Goal: Task Accomplishment & Management: Complete application form

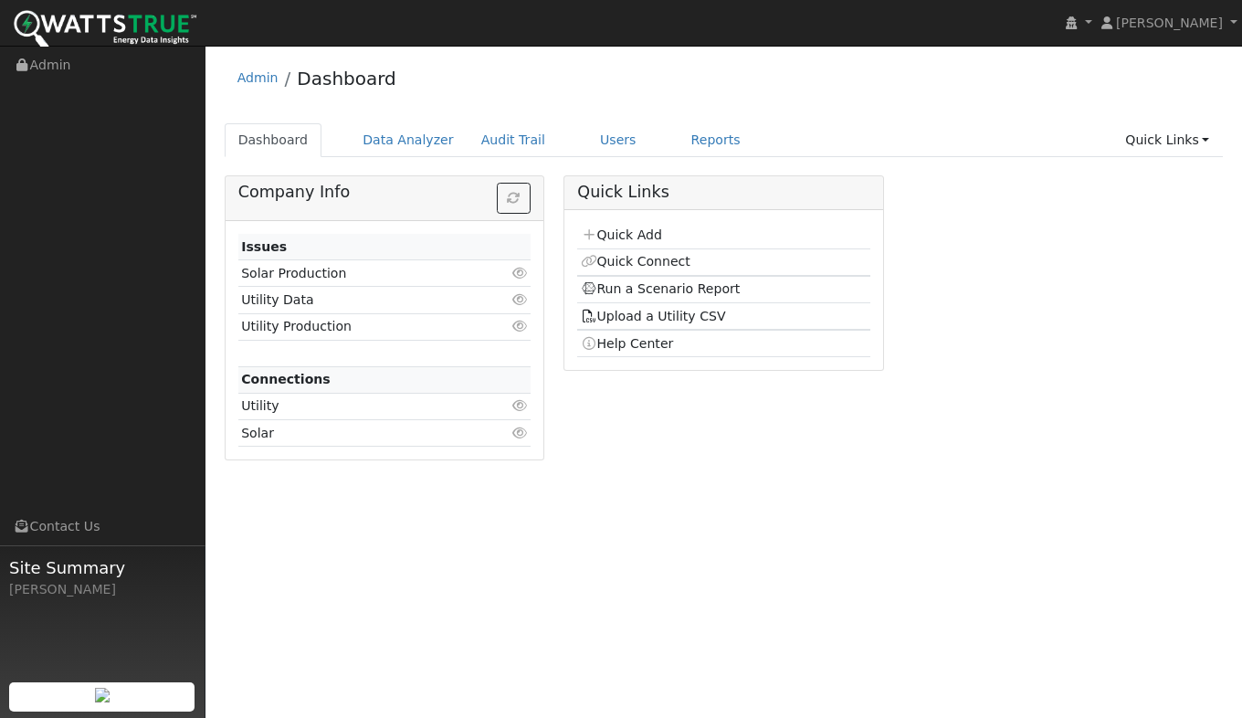
click at [611, 239] on link "Quick Add" at bounding box center [621, 234] width 81 height 15
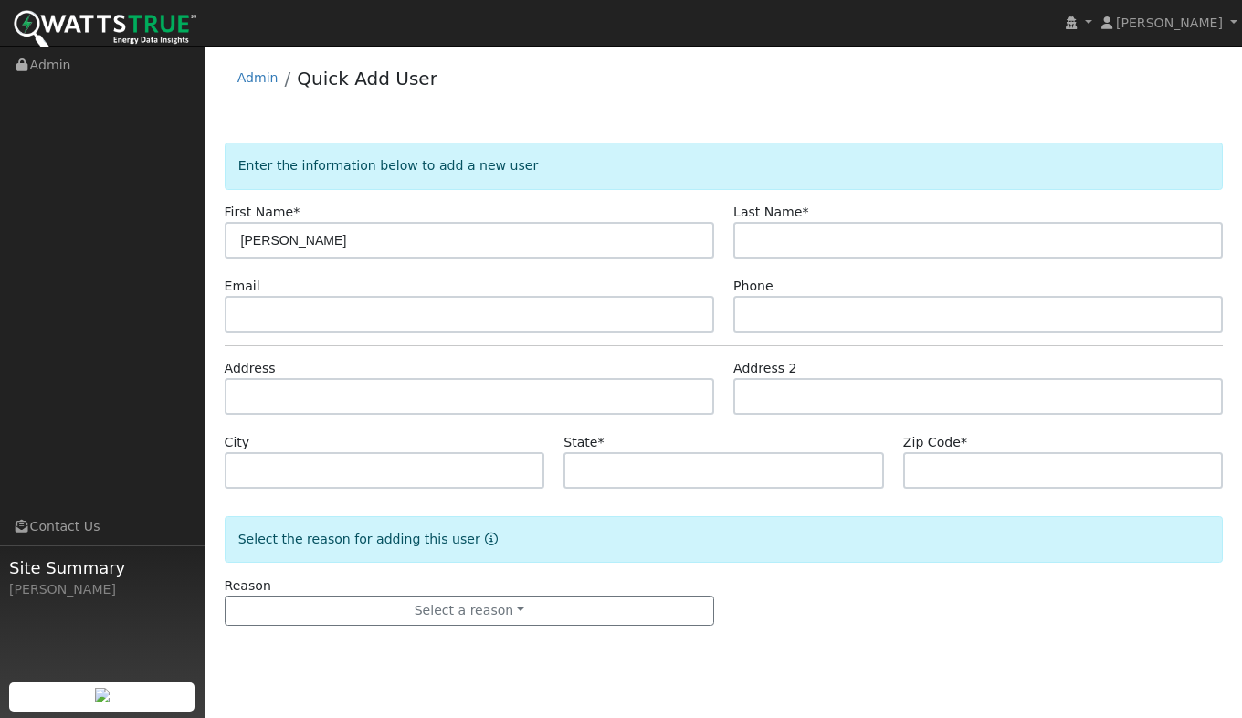
type input "[PERSON_NAME]"
click at [322, 262] on form "Enter the information below to add a new user First Name * [PERSON_NAME] Last N…" at bounding box center [724, 402] width 999 height 520
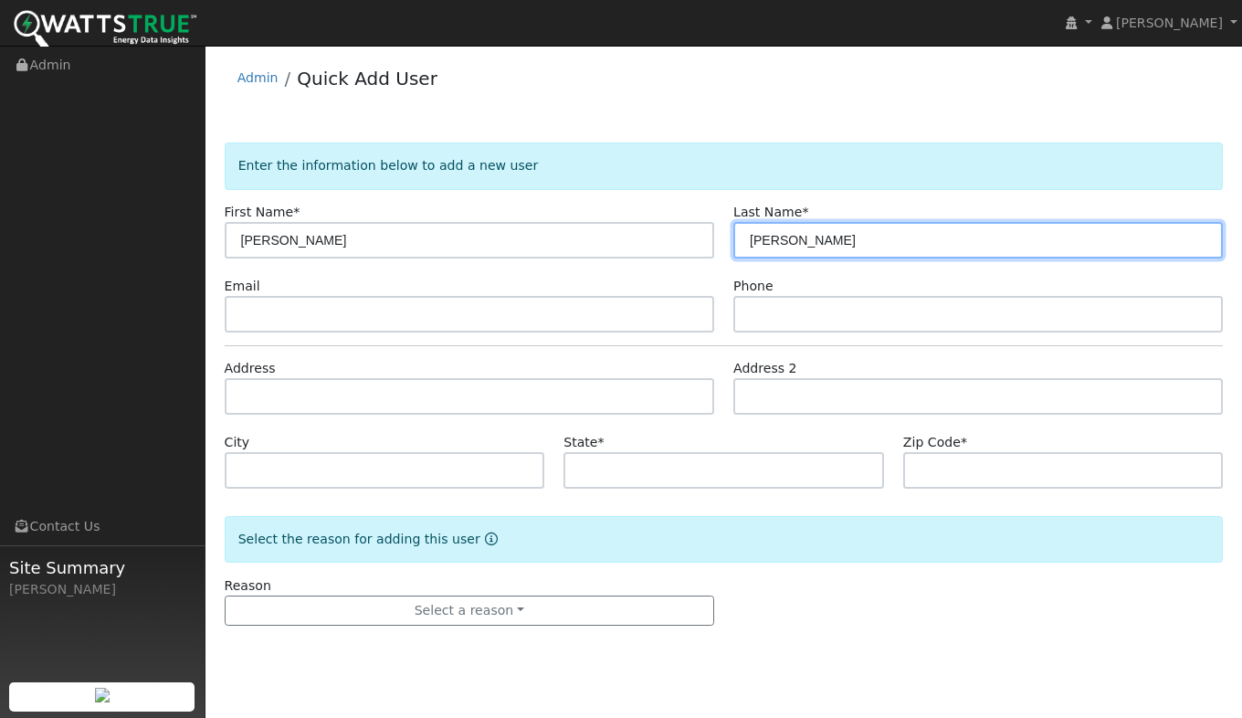
click at [813, 237] on input "[PERSON_NAME]" at bounding box center [977, 240] width 489 height 37
type input "[PERSON_NAME]"
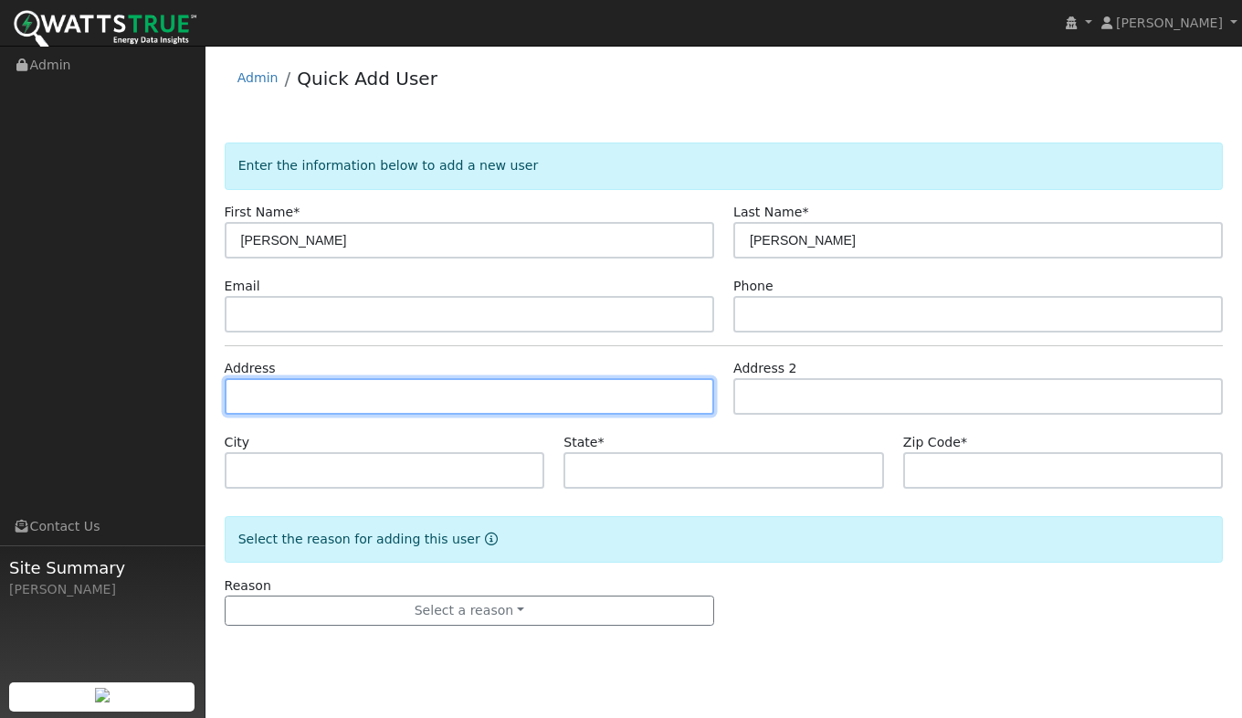
click at [342, 393] on input "text" at bounding box center [469, 396] width 489 height 37
type input "[STREET_ADDRESS]"
type input "Pilot Hill"
type input "CA"
type input "95664"
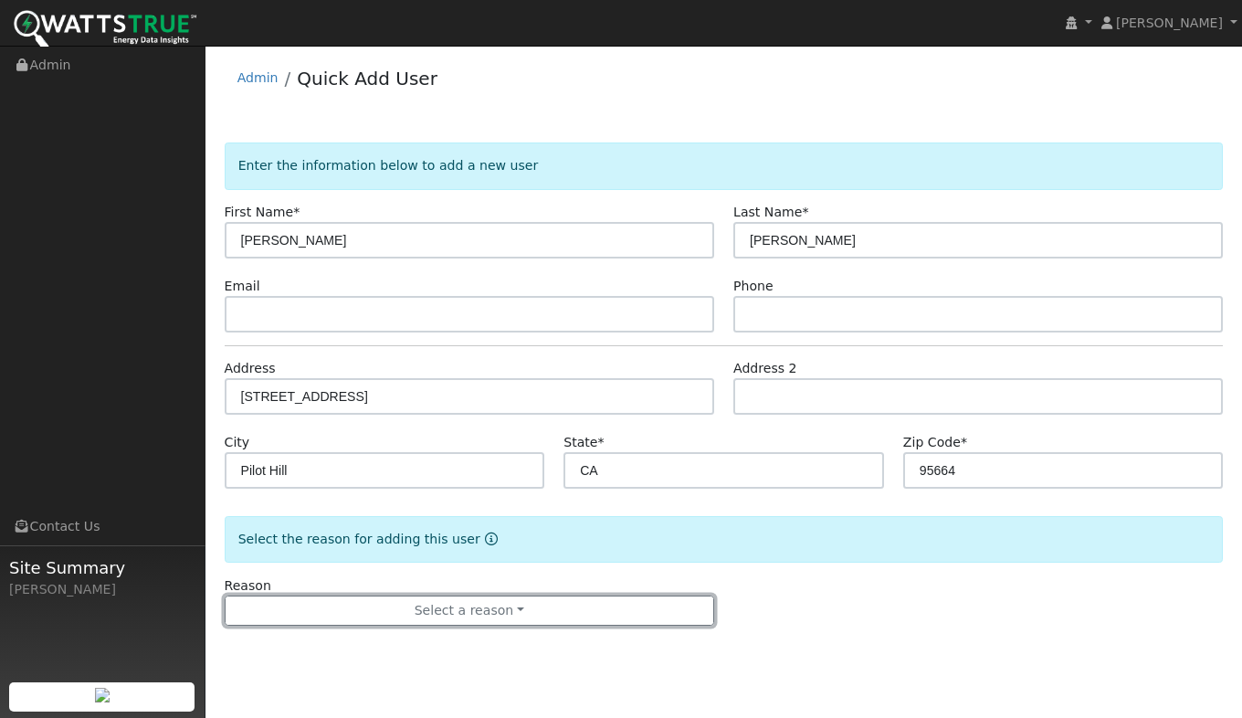
click at [387, 614] on button "Select a reason" at bounding box center [469, 610] width 489 height 31
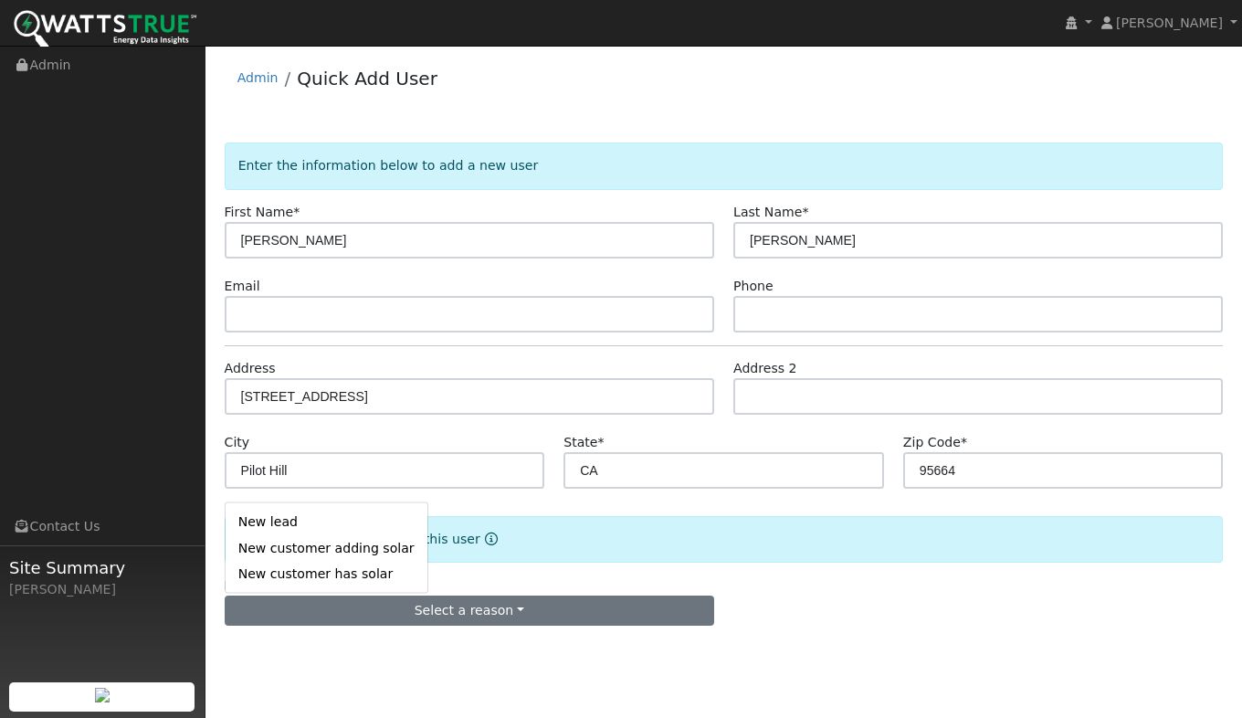
click at [293, 527] on link "New lead" at bounding box center [327, 522] width 202 height 26
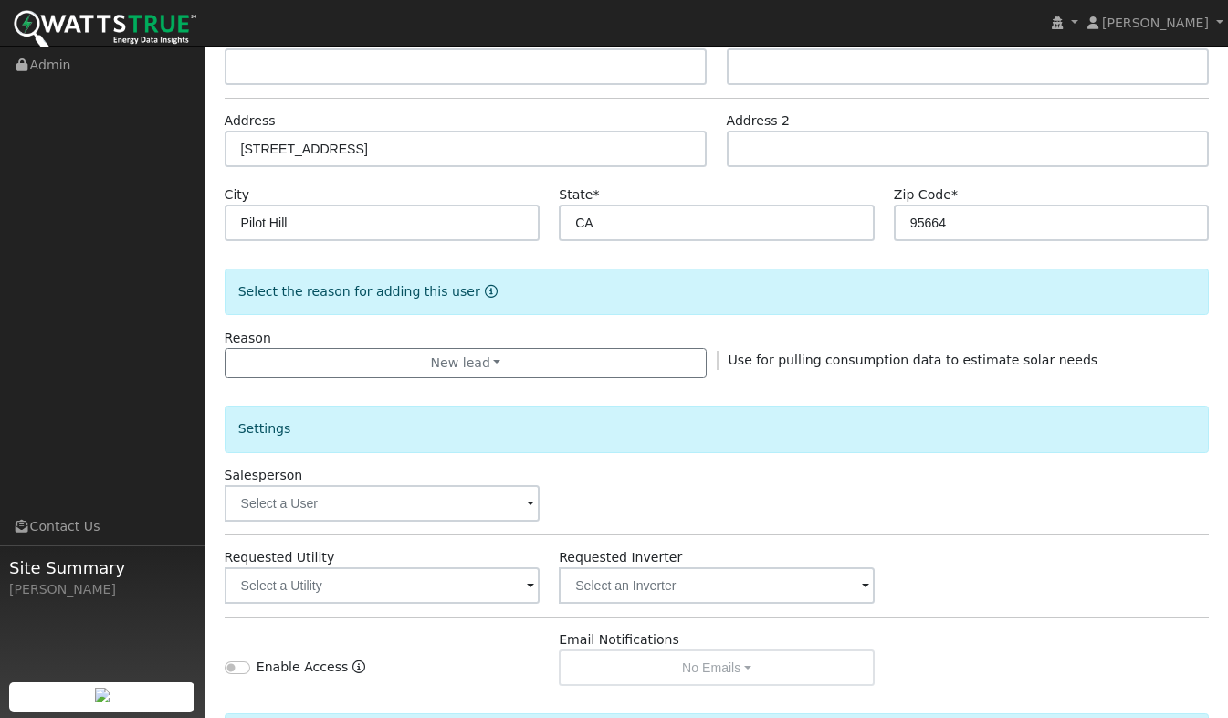
scroll to position [457, 0]
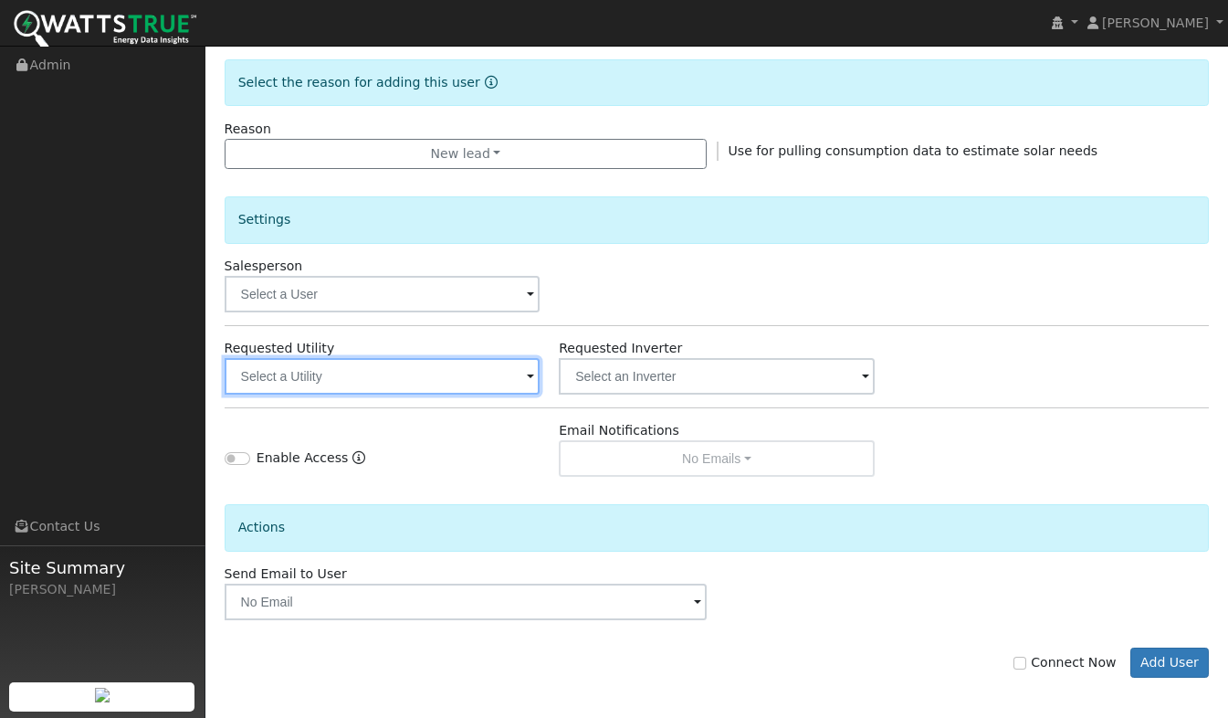
click at [312, 372] on input "text" at bounding box center [383, 376] width 316 height 37
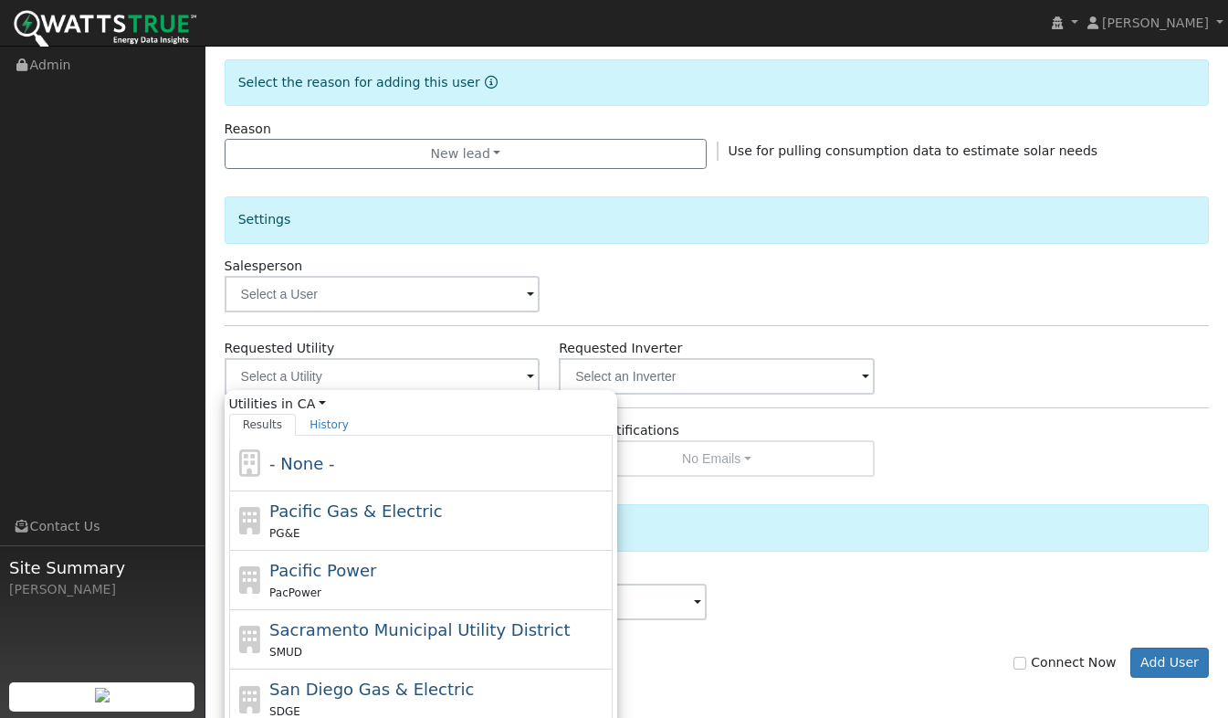
click at [363, 523] on div "Pacific Gas & Electric PG&E" at bounding box center [438, 521] width 339 height 44
type input "Pacific Gas & Electric"
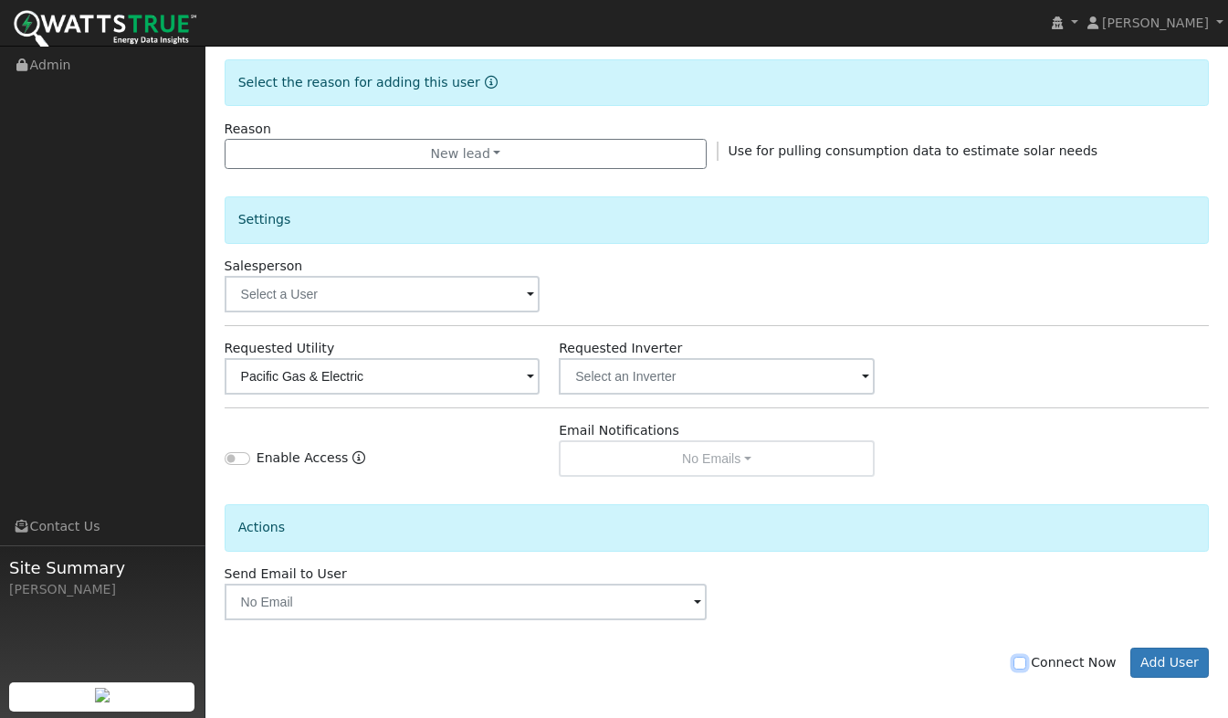
click at [1026, 663] on input "Connect Now" at bounding box center [1020, 663] width 13 height 13
checkbox input "true"
click at [1173, 665] on button "Add User" at bounding box center [1170, 662] width 79 height 31
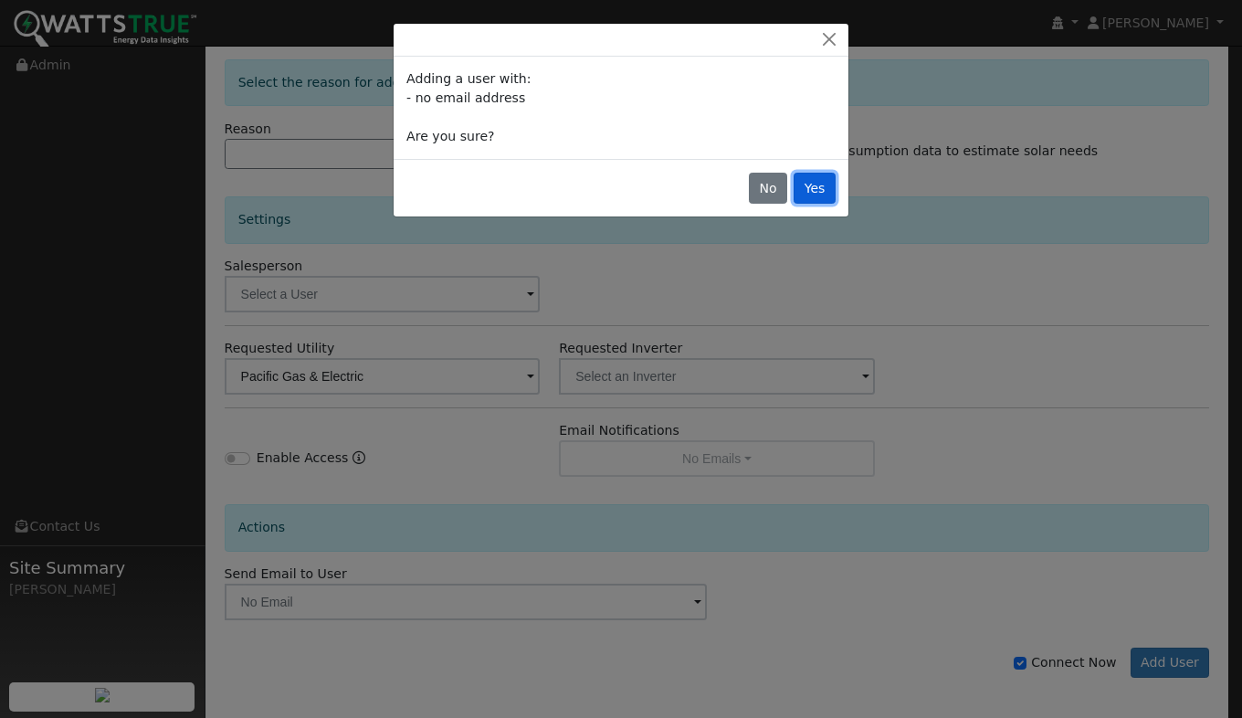
click at [819, 200] on button "Yes" at bounding box center [815, 188] width 42 height 31
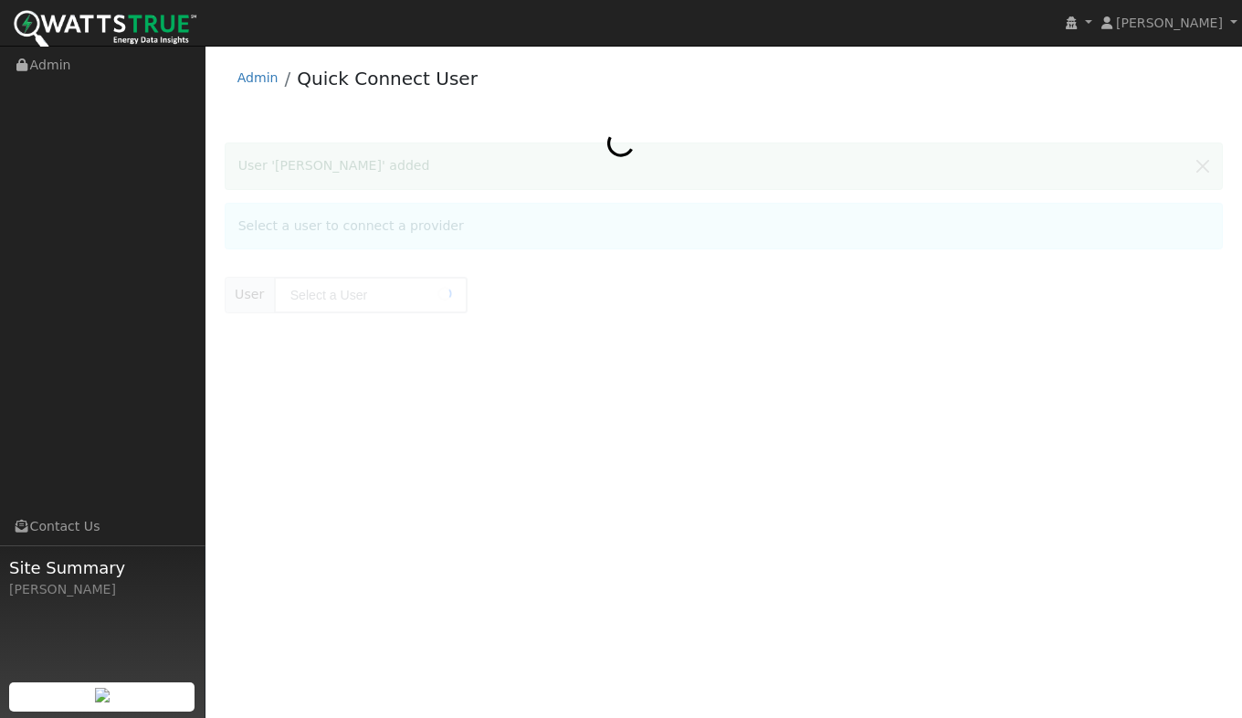
type input "[PERSON_NAME]"
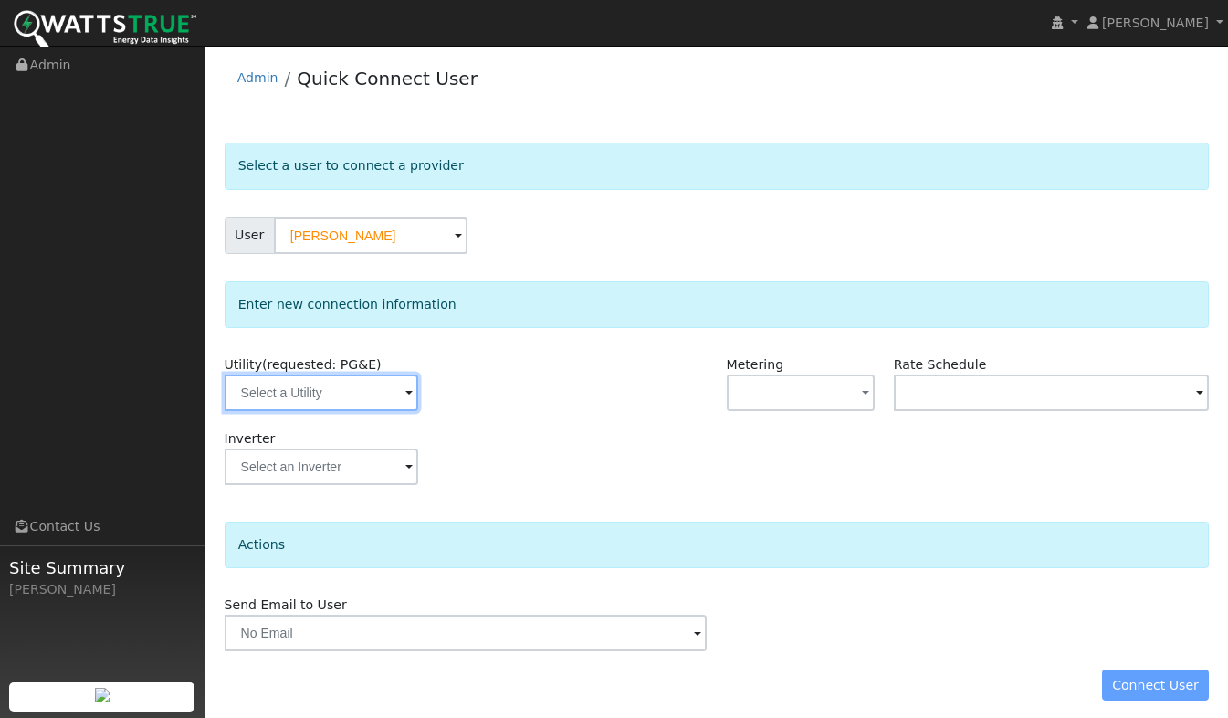
click at [275, 395] on input "text" at bounding box center [322, 392] width 194 height 37
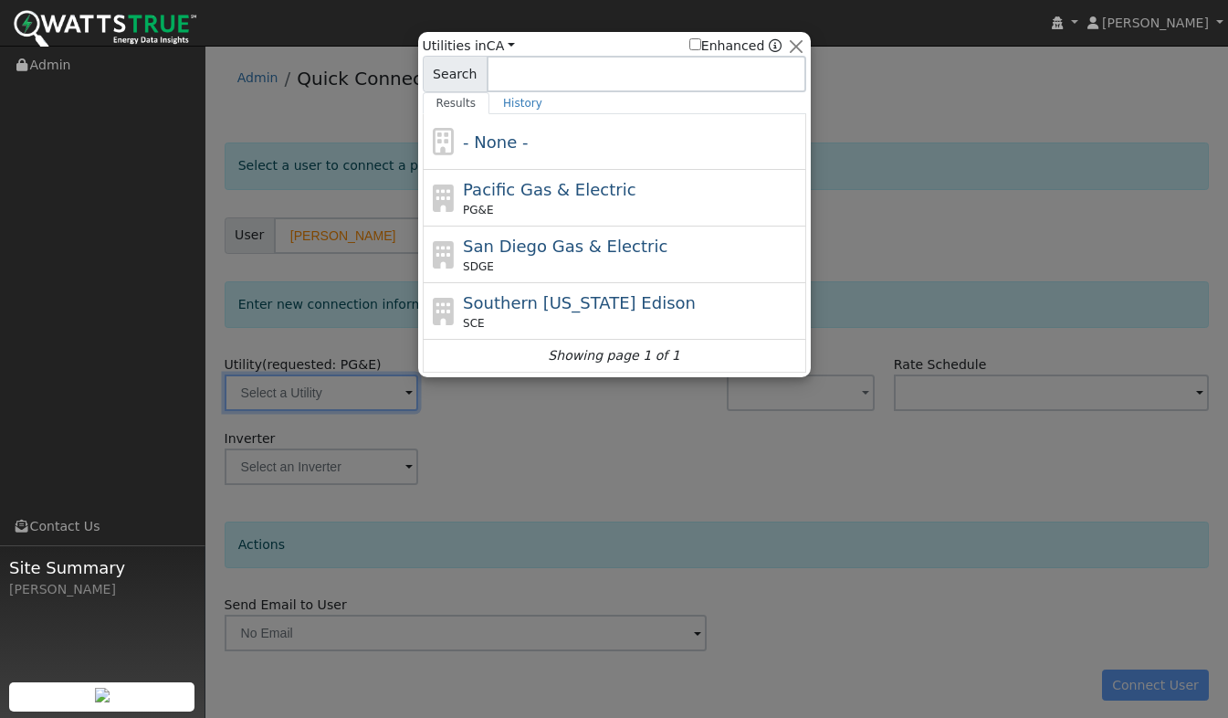
click at [473, 184] on span "Pacific Gas & Electric" at bounding box center [549, 189] width 173 height 19
type input "PG&E"
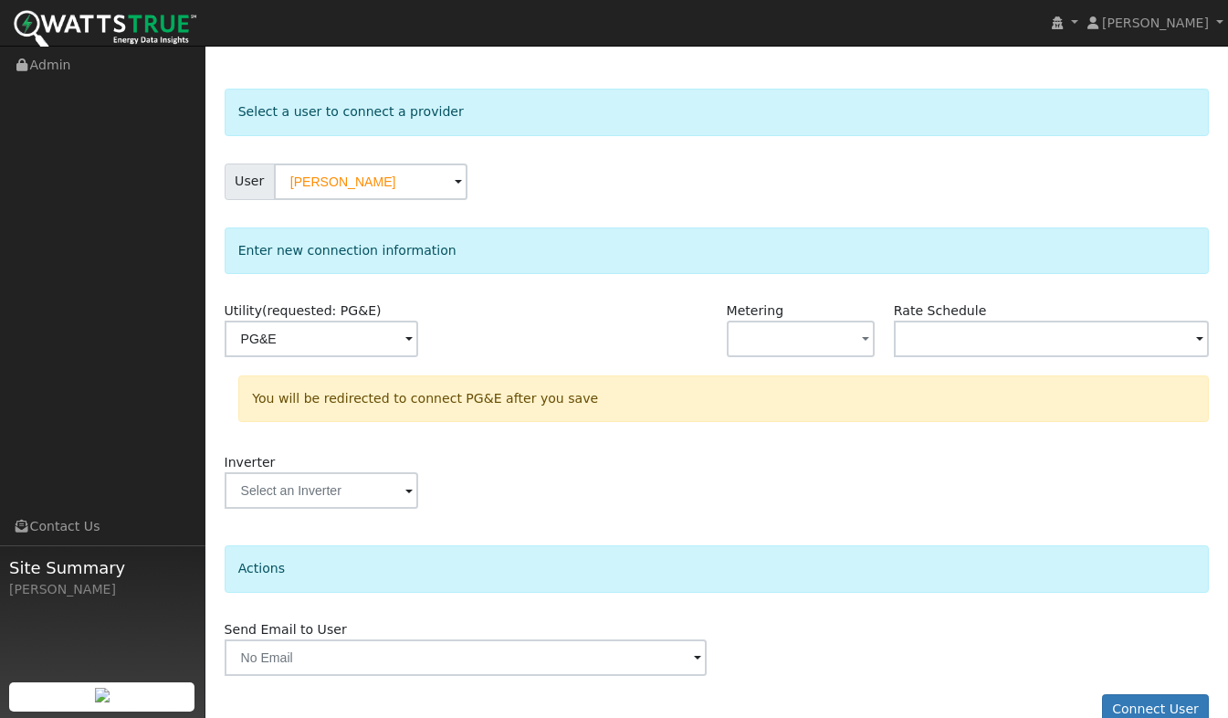
scroll to position [88, 0]
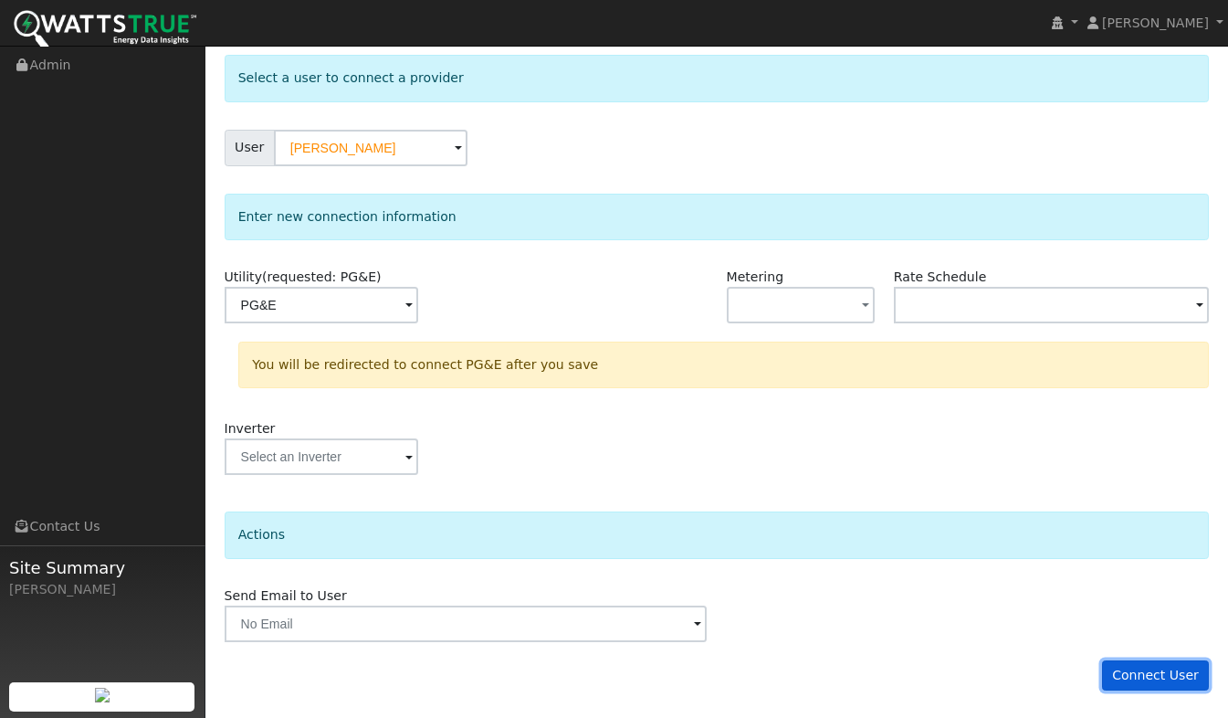
click at [1141, 672] on button "Connect User" at bounding box center [1156, 675] width 108 height 31
